Goal: Transaction & Acquisition: Book appointment/travel/reservation

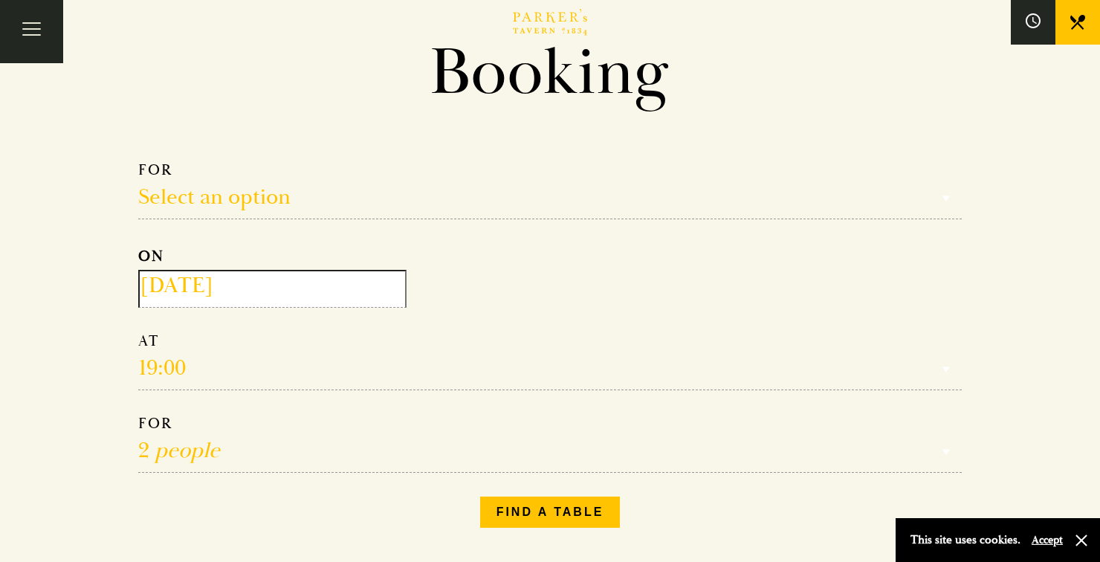
scroll to position [79, 0]
click at [262, 207] on select "Select an option Lunch Dinner Afternoon Tea" at bounding box center [550, 190] width 824 height 59
select select "134868"
click at [138, 161] on select "Select an option Lunch Dinner Afternoon Tea" at bounding box center [550, 190] width 824 height 59
click at [307, 291] on input "[DATE]" at bounding box center [272, 289] width 268 height 38
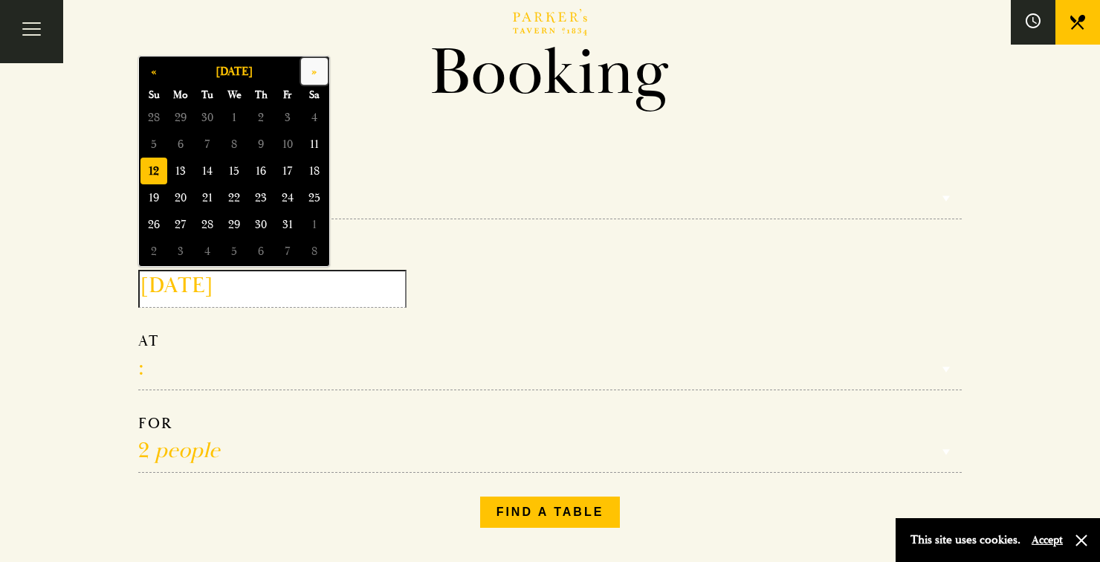
click at [320, 77] on button "»" at bounding box center [314, 71] width 27 height 27
click at [319, 226] on span "29" at bounding box center [314, 224] width 27 height 27
type input "[DATE]"
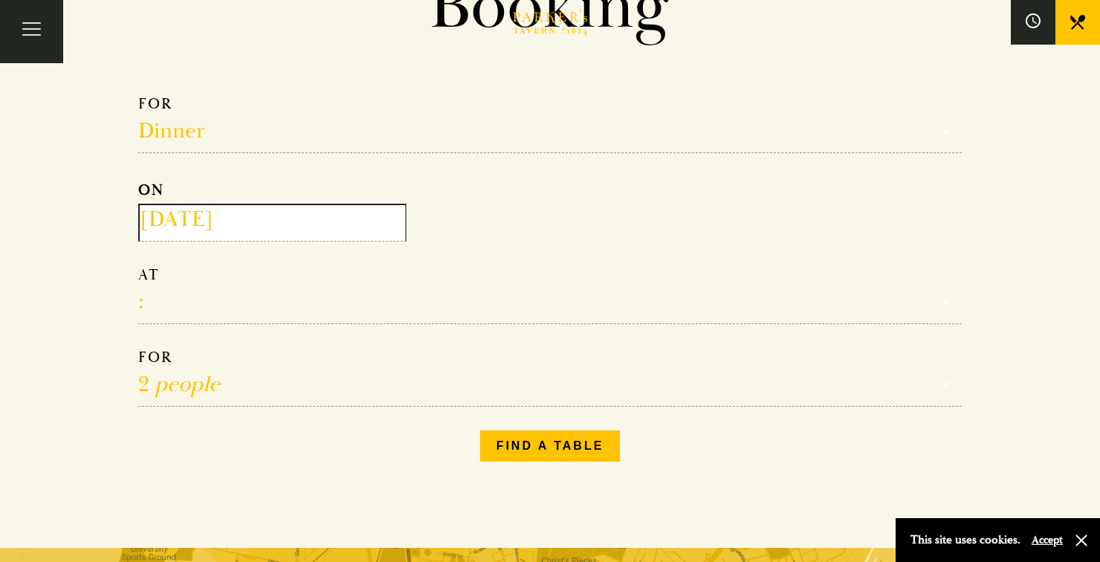
scroll to position [146, 0]
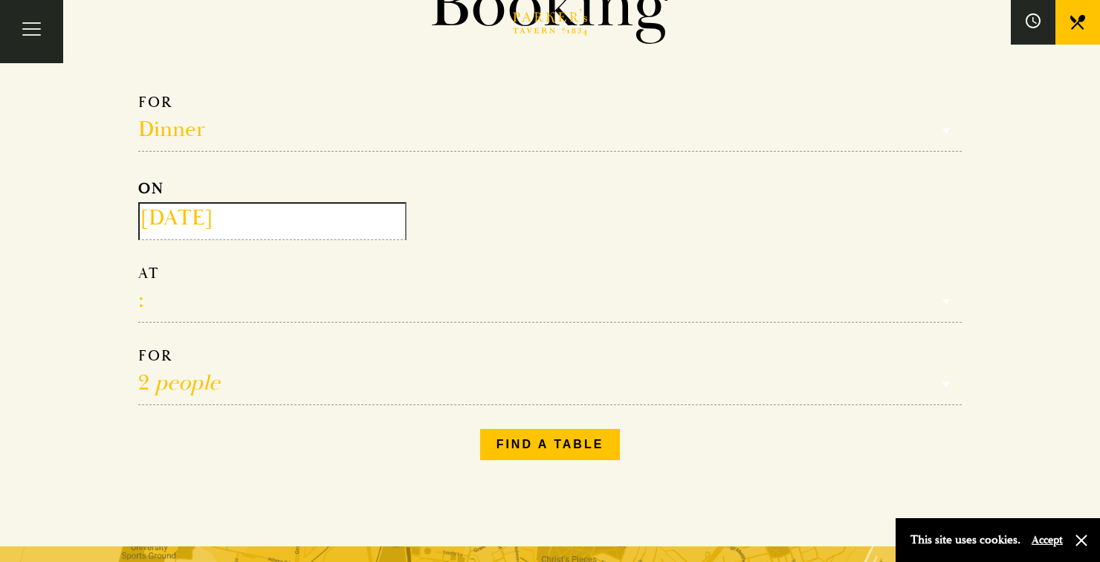
click at [357, 385] on select "1 person 2 people 3 people 4 people 5 people 6 people 7 people 8 people 9 peopl…" at bounding box center [550, 375] width 824 height 59
select select "4"
click at [138, 346] on select "1 person 2 people 3 people 4 people 5 people 6 people 7 people 8 people 9 peopl…" at bounding box center [550, 375] width 824 height 59
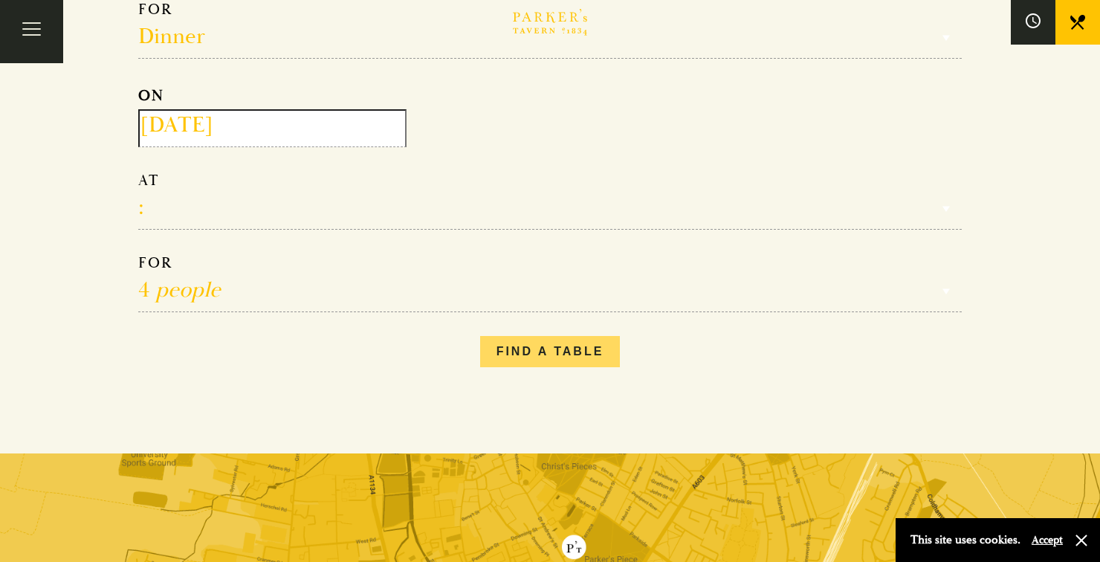
click at [578, 352] on button "Find a table" at bounding box center [550, 351] width 141 height 31
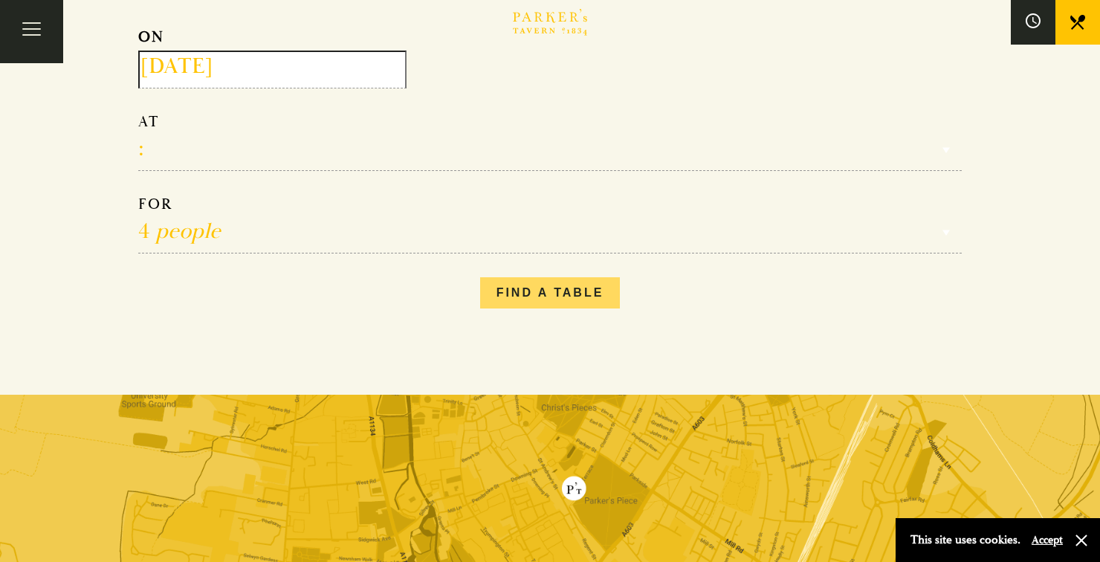
scroll to position [311, 0]
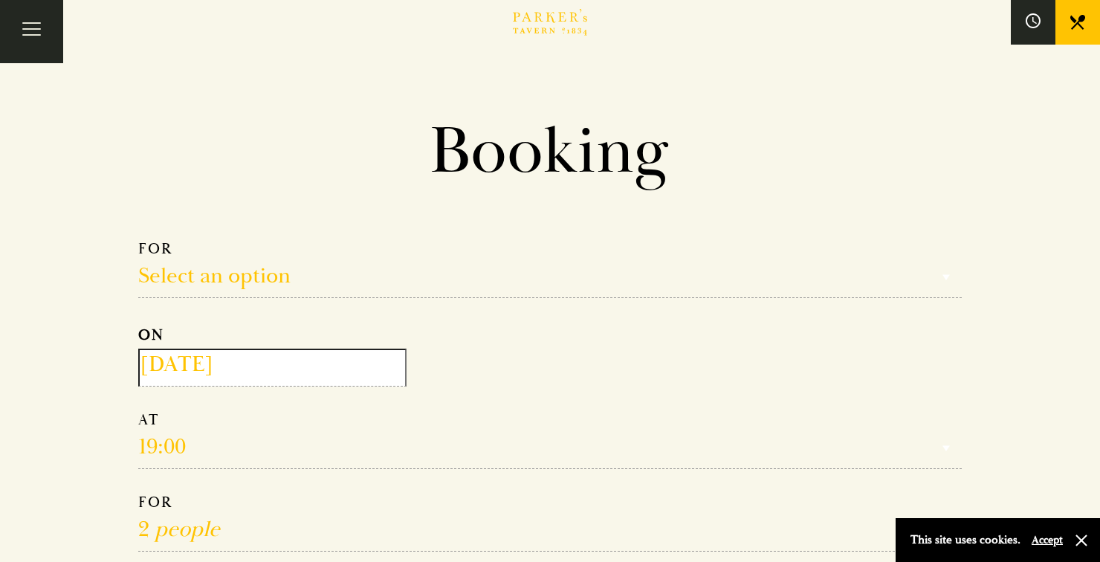
select select "134868"
select select "4"
